Goal: Find specific fact: Find specific fact

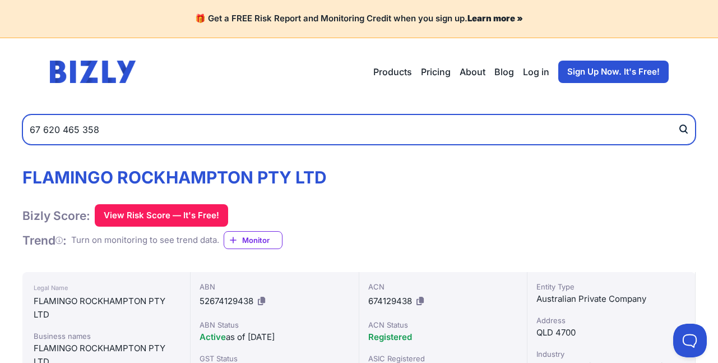
drag, startPoint x: 14, startPoint y: 127, endPoint x: -246, endPoint y: 126, distance: 260.0
paste input "20 658 314 42"
type input "20 658 314 428"
click at [677, 114] on button "submit" at bounding box center [686, 129] width 18 height 30
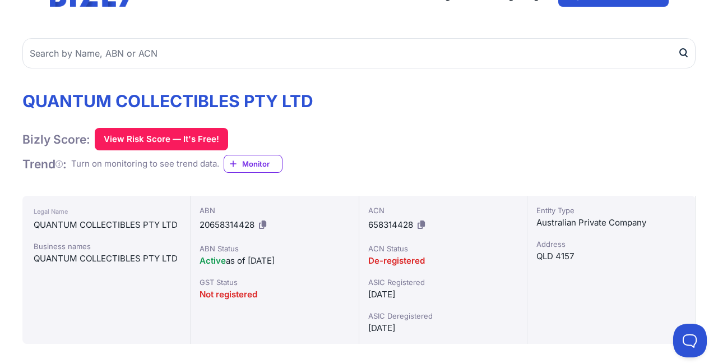
scroll to position [112, 0]
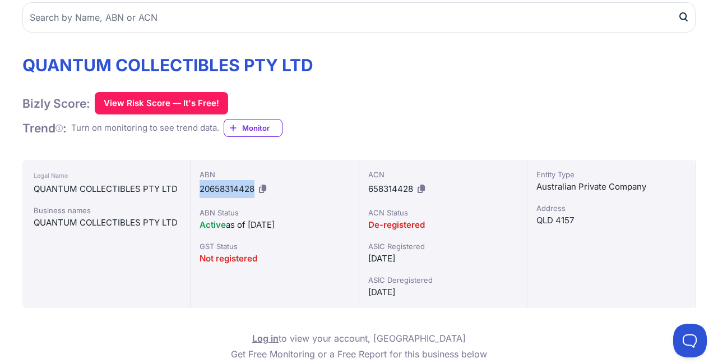
drag, startPoint x: 200, startPoint y: 187, endPoint x: 253, endPoint y: 185, distance: 53.3
click at [253, 185] on span "20658314428" at bounding box center [226, 188] width 55 height 11
copy span "20658314428"
